Goal: Information Seeking & Learning: Learn about a topic

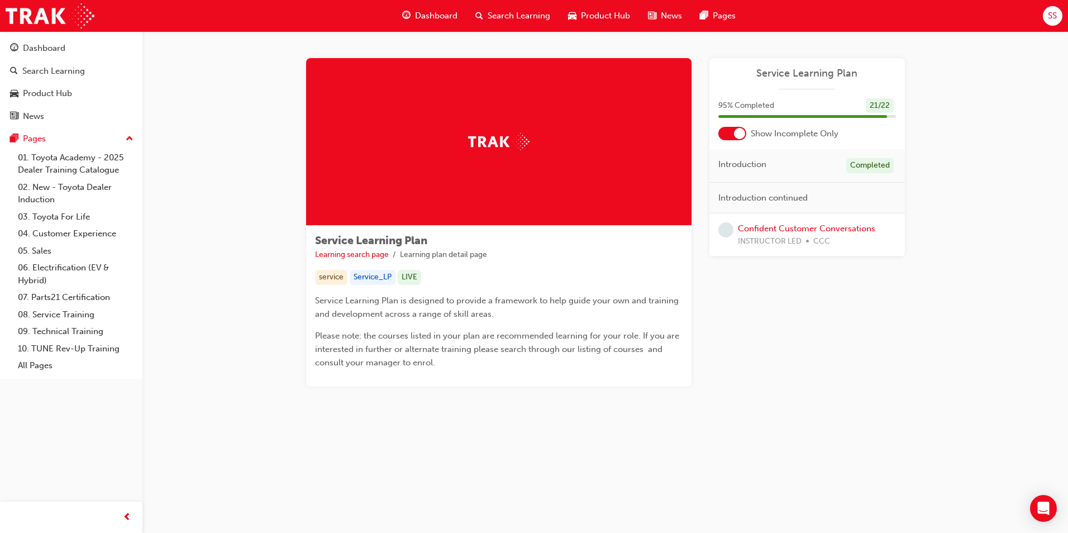
click at [761, 137] on span "Show Incomplete Only" at bounding box center [795, 133] width 88 height 13
click at [739, 132] on div at bounding box center [739, 133] width 11 height 11
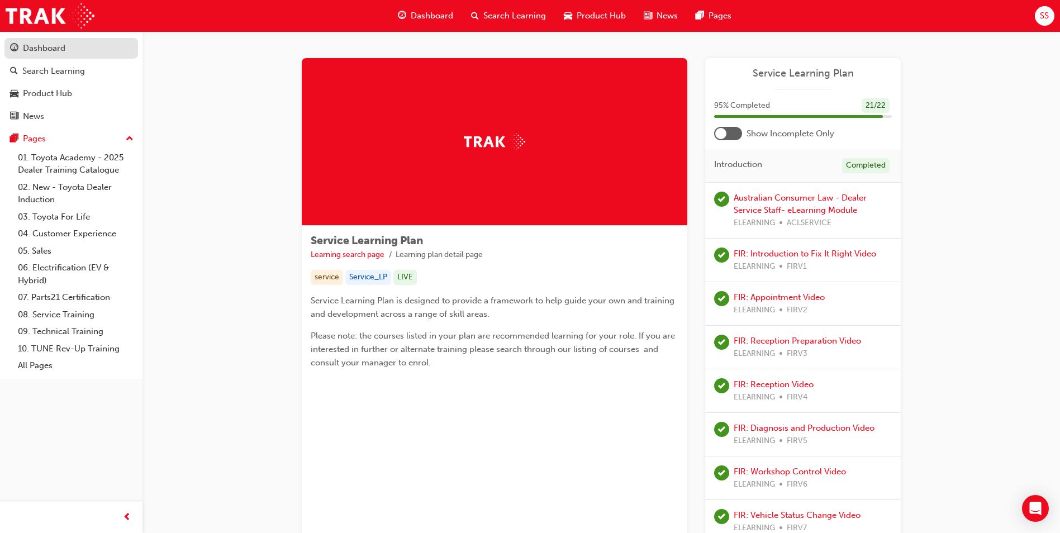
click at [65, 46] on div "Dashboard" at bounding box center [71, 48] width 122 height 14
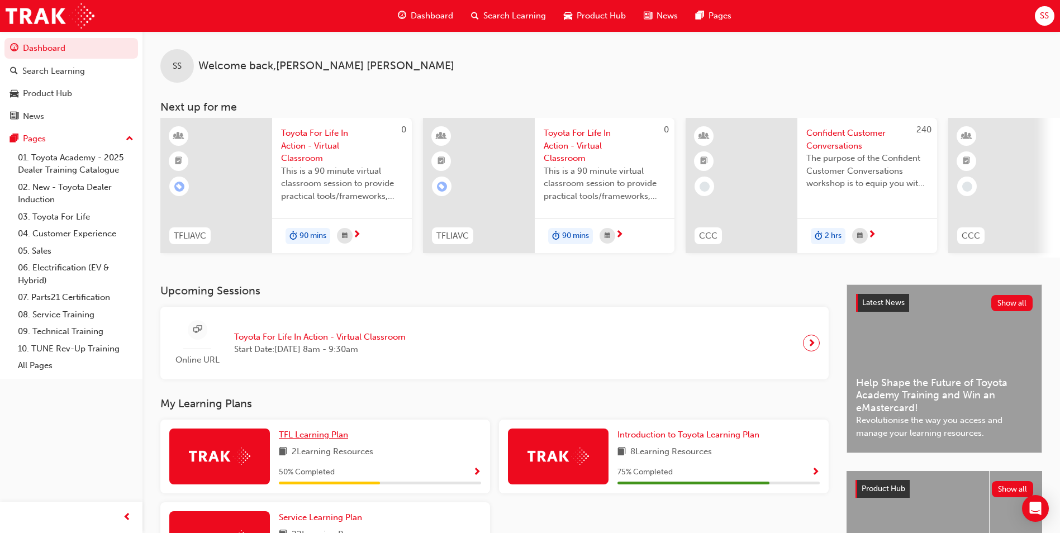
click at [335, 433] on link "TFL Learning Plan" at bounding box center [316, 434] width 74 height 13
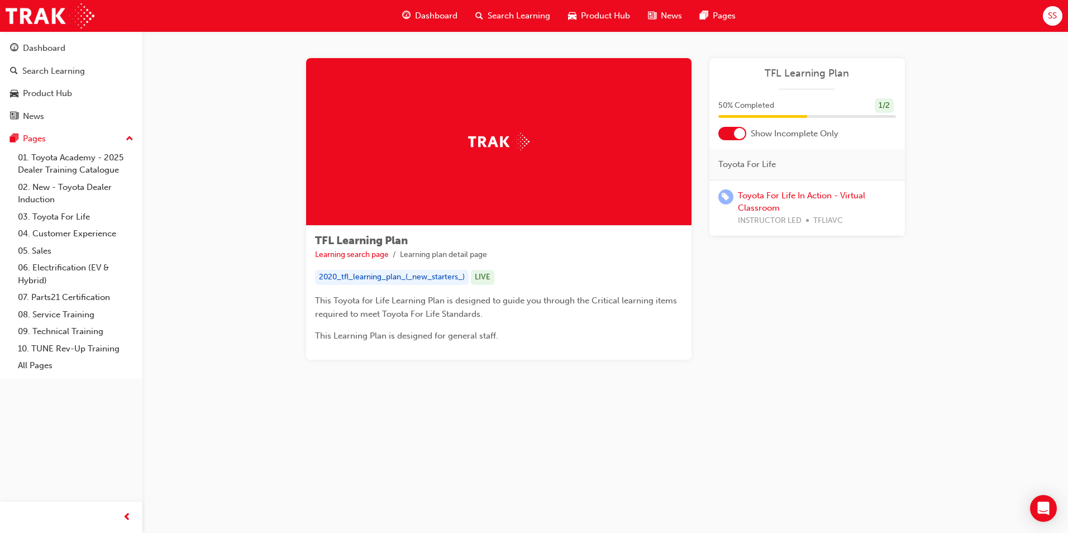
click at [725, 139] on div at bounding box center [732, 133] width 28 height 13
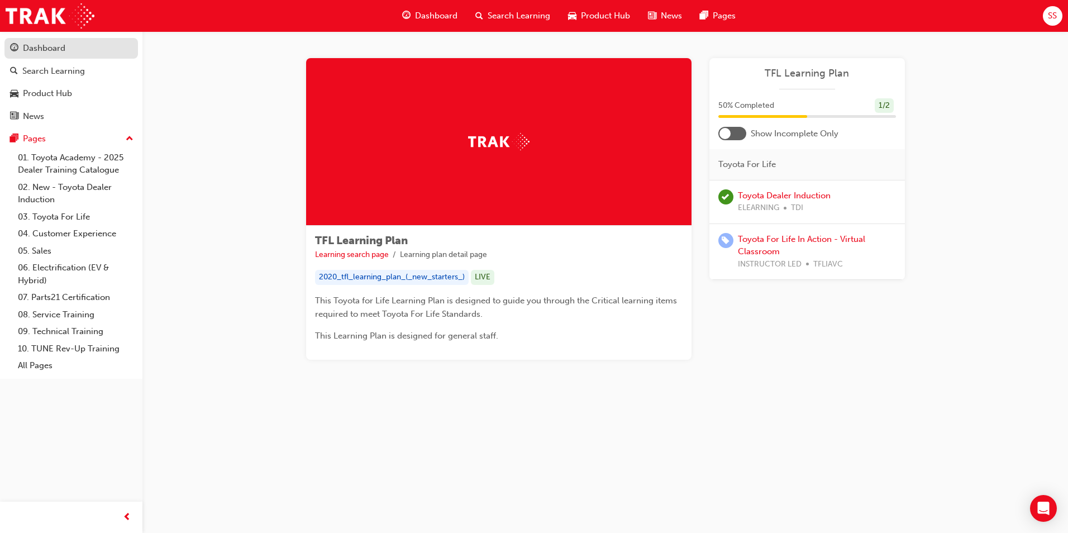
click at [47, 51] on div "Dashboard" at bounding box center [44, 48] width 42 height 13
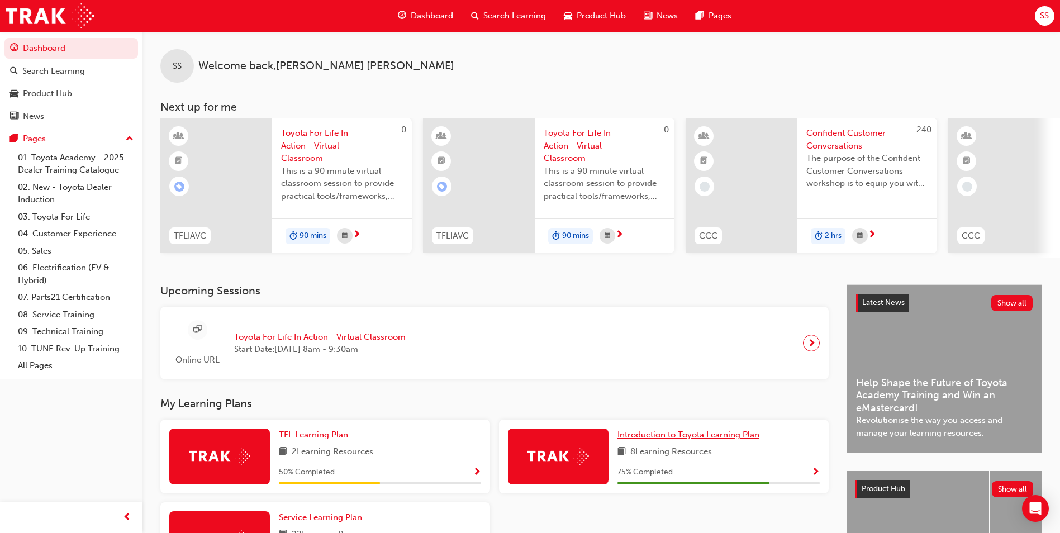
click at [669, 439] on span "Introduction to Toyota Learning Plan" at bounding box center [688, 435] width 142 height 10
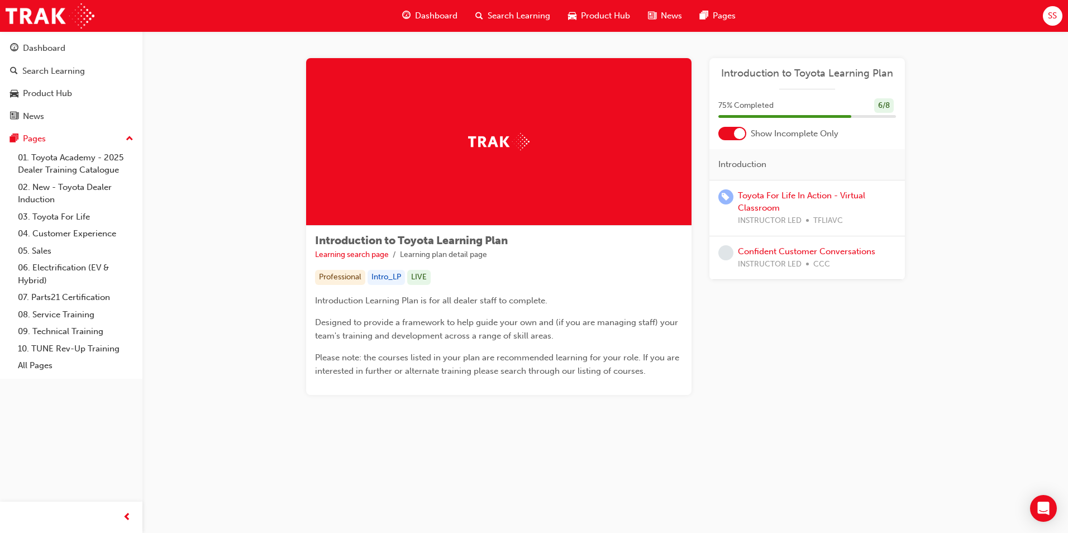
click at [731, 135] on div at bounding box center [732, 133] width 28 height 13
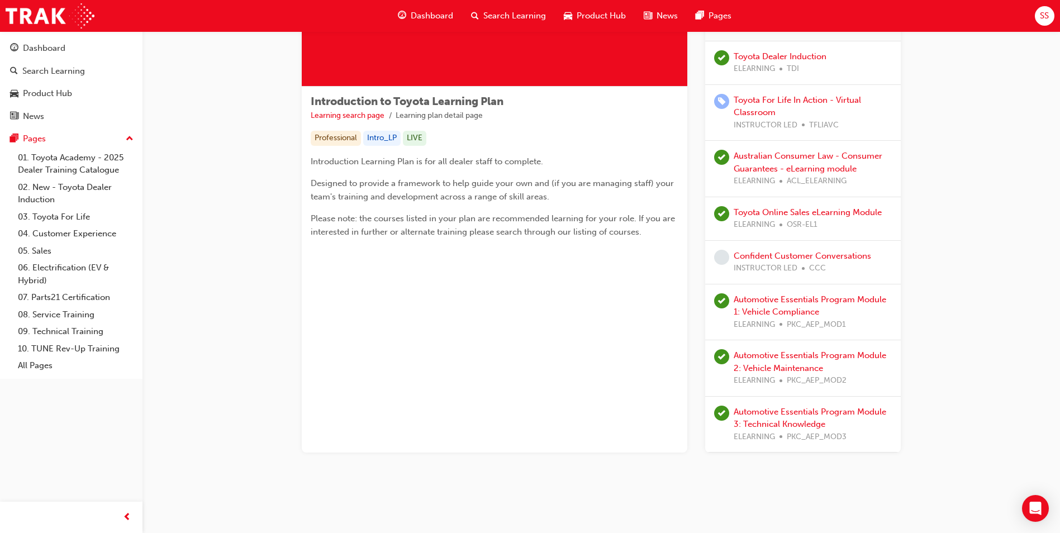
scroll to position [140, 0]
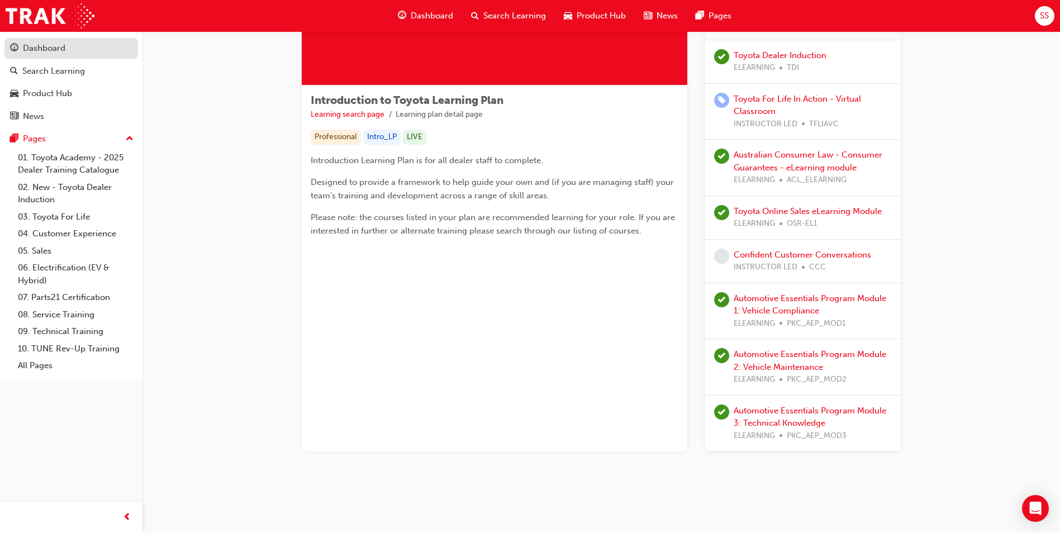
click at [32, 50] on div "Dashboard" at bounding box center [44, 48] width 42 height 13
